Goal: Navigation & Orientation: Find specific page/section

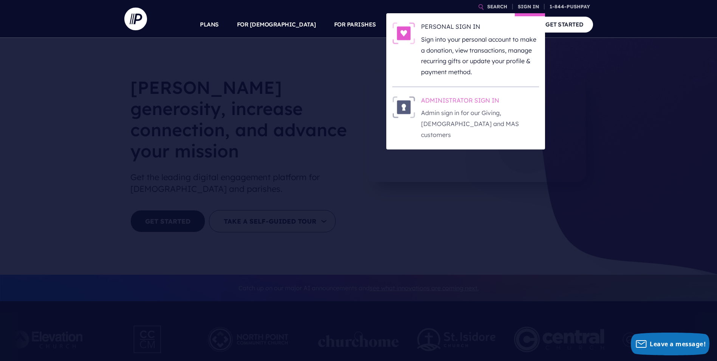
click at [456, 102] on h6 "ADMINISTRATOR SIGN IN" at bounding box center [480, 101] width 118 height 11
click at [530, 5] on link "SIGN IN" at bounding box center [528, 6] width 27 height 13
click at [464, 98] on h6 "ADMINISTRATOR SIGN IN" at bounding box center [480, 101] width 118 height 11
